Goal: Use online tool/utility: Utilize a website feature to perform a specific function

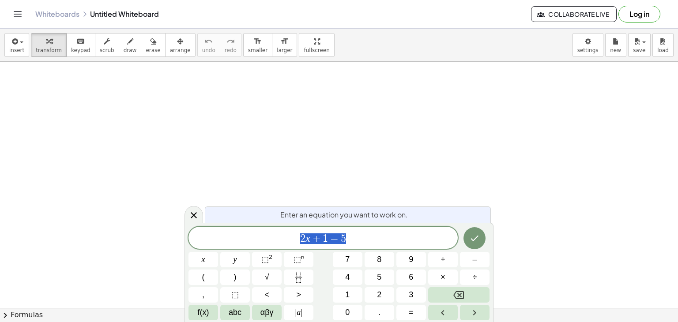
click at [363, 235] on span "2 x + 1 = 5" at bounding box center [322, 238] width 269 height 12
click at [74, 49] on span "keypad" at bounding box center [80, 50] width 19 height 6
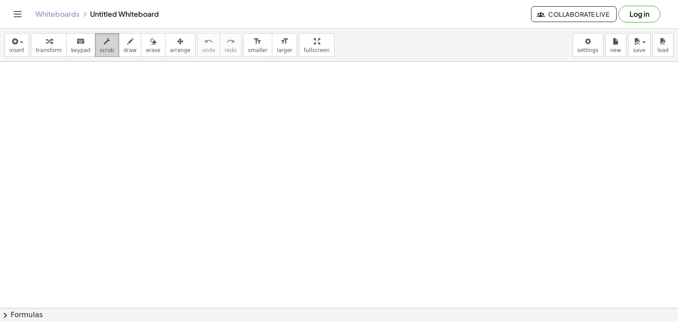
click at [100, 48] on span "scrub" at bounding box center [107, 50] width 15 height 6
drag, startPoint x: 143, startPoint y: 126, endPoint x: 159, endPoint y: 160, distance: 37.1
drag, startPoint x: 136, startPoint y: 129, endPoint x: 125, endPoint y: 129, distance: 10.6
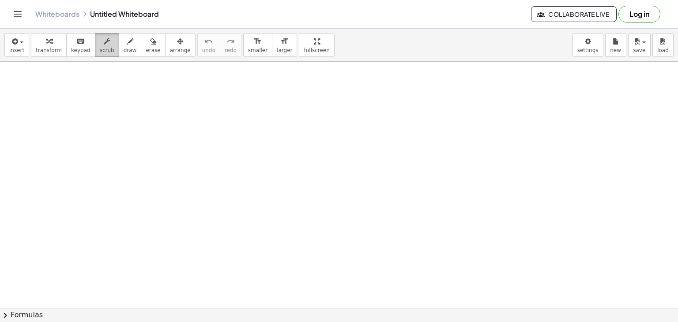
click at [100, 50] on span "scrub" at bounding box center [107, 50] width 15 height 6
click at [100, 47] on span "scrub" at bounding box center [107, 50] width 15 height 6
click at [39, 43] on div "button" at bounding box center [49, 41] width 26 height 11
click at [71, 43] on div "keyboard" at bounding box center [80, 41] width 19 height 11
click at [20, 43] on span "button" at bounding box center [22, 42] width 4 height 2
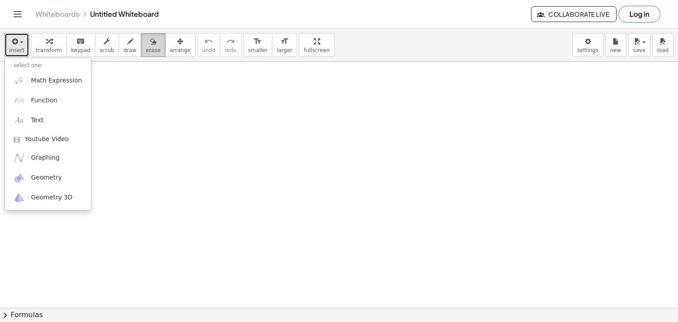
click at [146, 44] on div "button" at bounding box center [153, 41] width 15 height 11
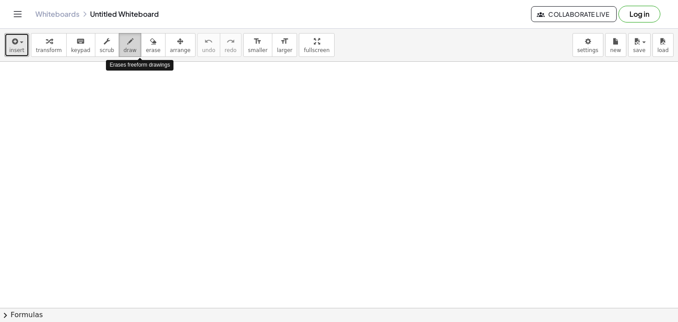
click at [119, 44] on button "draw" at bounding box center [130, 45] width 23 height 24
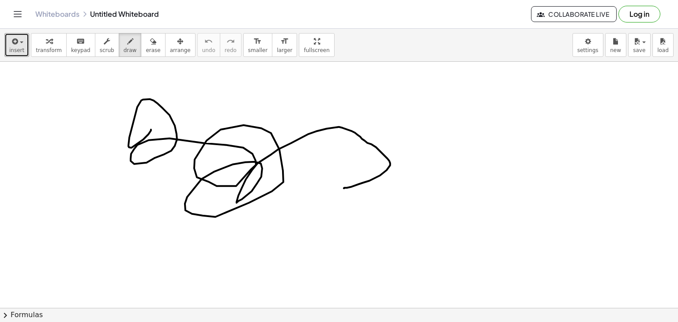
drag, startPoint x: 151, startPoint y: 129, endPoint x: 343, endPoint y: 187, distance: 200.9
drag, startPoint x: 475, startPoint y: 137, endPoint x: 526, endPoint y: 187, distance: 71.7
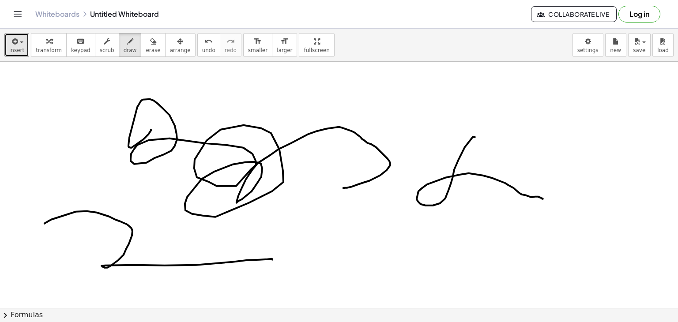
drag, startPoint x: 76, startPoint y: 211, endPoint x: 270, endPoint y: 259, distance: 199.9
drag, startPoint x: 299, startPoint y: 222, endPoint x: 301, endPoint y: 272, distance: 49.5
drag, startPoint x: 298, startPoint y: 250, endPoint x: 350, endPoint y: 252, distance: 52.1
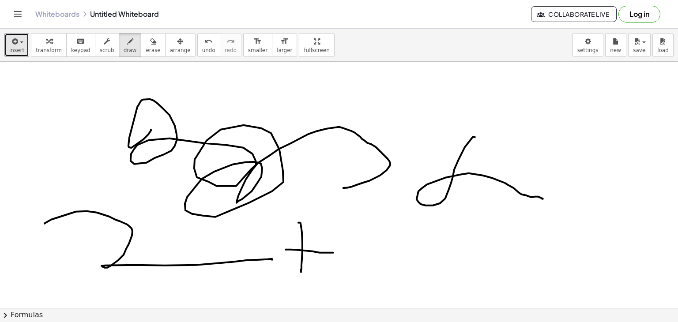
drag, startPoint x: 370, startPoint y: 225, endPoint x: 471, endPoint y: 277, distance: 113.0
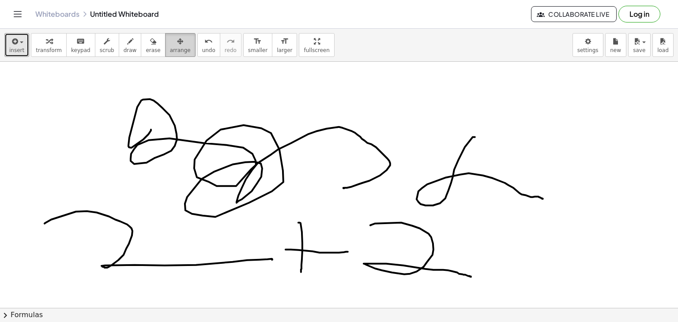
click at [165, 46] on button "arrange" at bounding box center [180, 45] width 30 height 24
drag, startPoint x: 161, startPoint y: 142, endPoint x: 180, endPoint y: 67, distance: 77.1
click at [170, 47] on span "arrange" at bounding box center [180, 50] width 21 height 6
drag, startPoint x: 158, startPoint y: 122, endPoint x: 101, endPoint y: 89, distance: 66.2
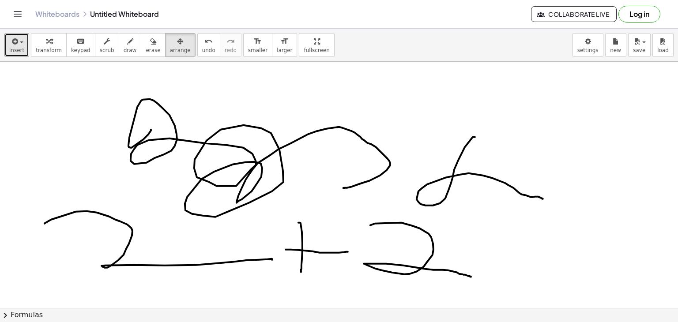
click at [77, 45] on div "keyboard" at bounding box center [80, 41] width 19 height 11
click at [95, 46] on button "scrub" at bounding box center [107, 45] width 24 height 24
drag, startPoint x: 142, startPoint y: 106, endPoint x: 116, endPoint y: 53, distance: 59.6
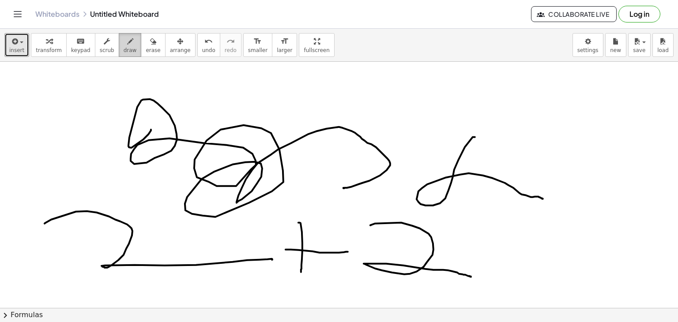
click at [124, 52] on span "draw" at bounding box center [130, 50] width 13 height 6
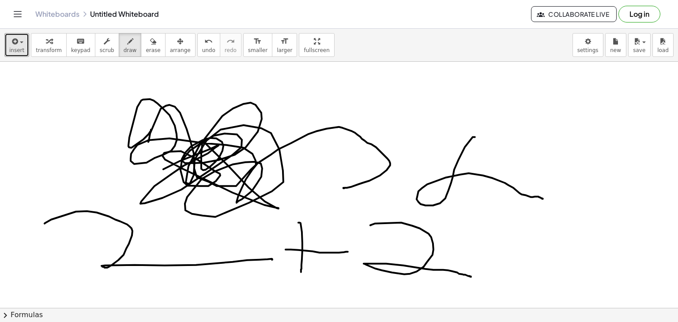
drag, startPoint x: 148, startPoint y: 141, endPoint x: 164, endPoint y: 103, distance: 41.5
drag, startPoint x: 146, startPoint y: 48, endPoint x: 144, endPoint y: 52, distance: 5.2
click at [145, 48] on button "erase" at bounding box center [153, 45] width 24 height 24
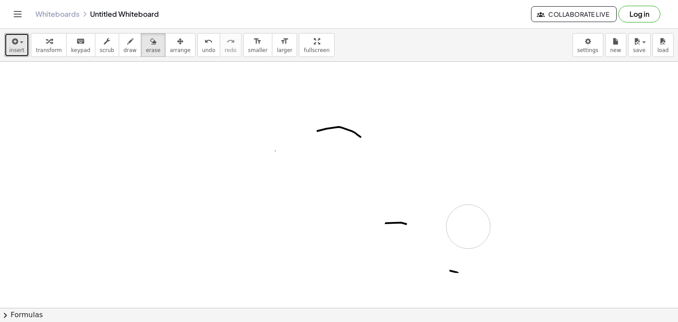
drag, startPoint x: 198, startPoint y: 235, endPoint x: 468, endPoint y: 226, distance: 270.1
drag, startPoint x: 359, startPoint y: 183, endPoint x: 321, endPoint y: 124, distance: 70.0
